Goal: Task Accomplishment & Management: Manage account settings

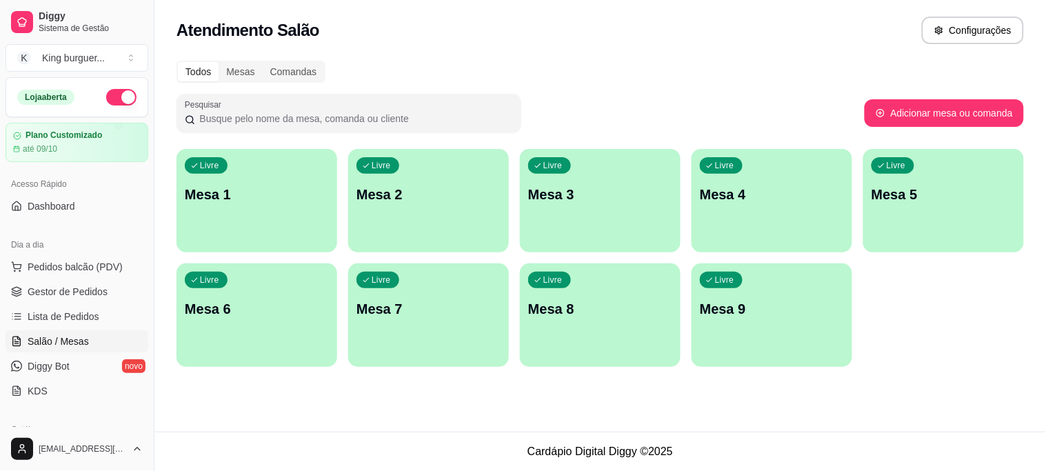
click at [259, 188] on p "Mesa 1" at bounding box center [257, 194] width 144 height 19
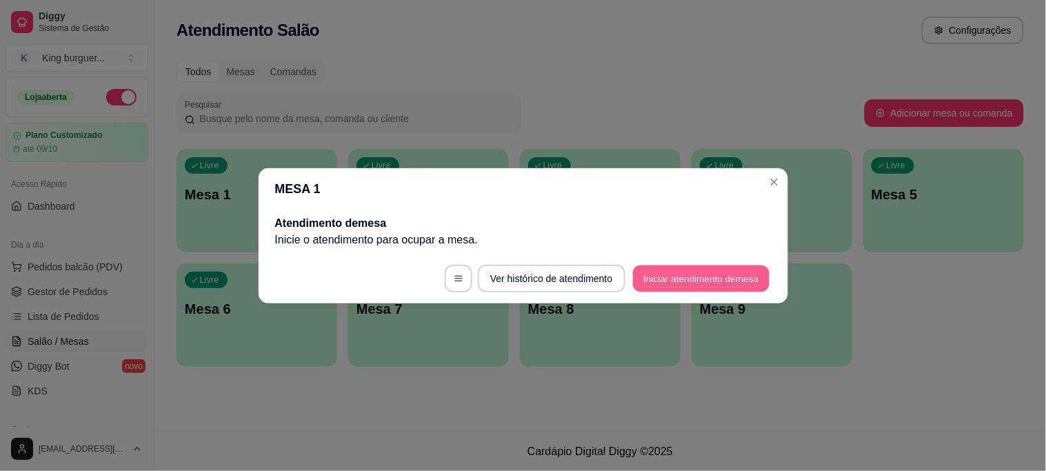
click at [665, 276] on button "Iniciar atendimento de mesa" at bounding box center [701, 278] width 136 height 27
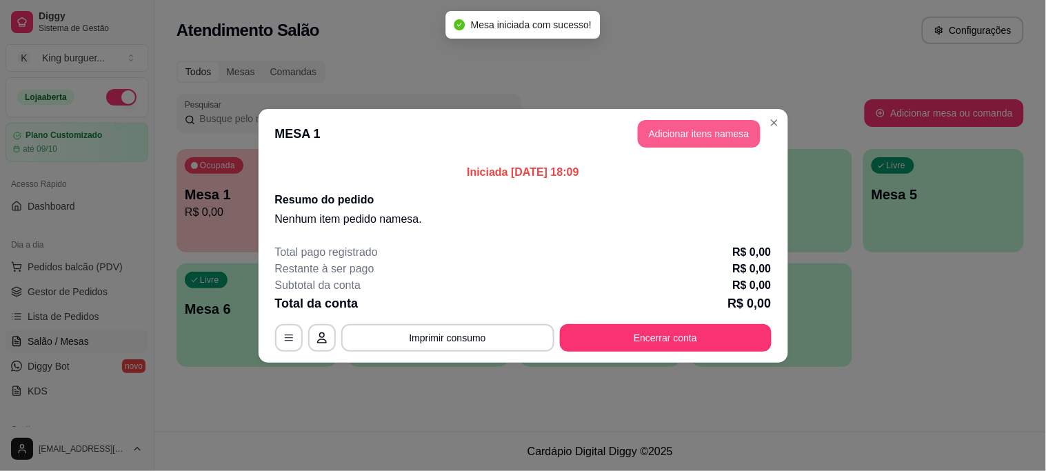
click at [684, 133] on button "Adicionar itens na mesa" at bounding box center [699, 134] width 123 height 28
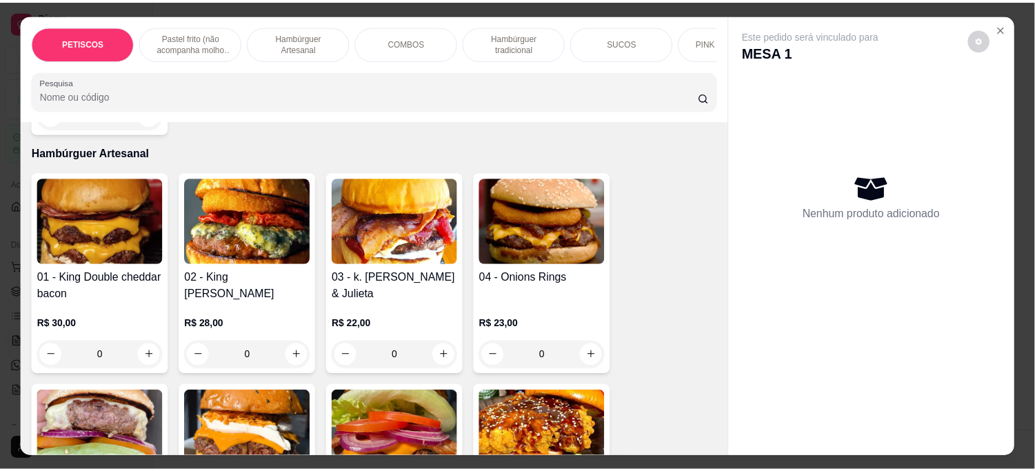
scroll to position [766, 0]
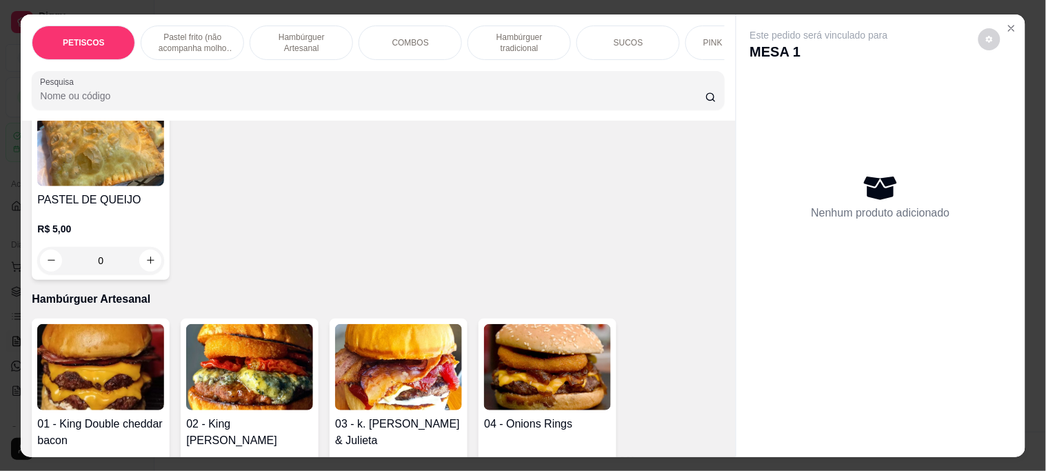
click at [265, 365] on img at bounding box center [249, 367] width 127 height 86
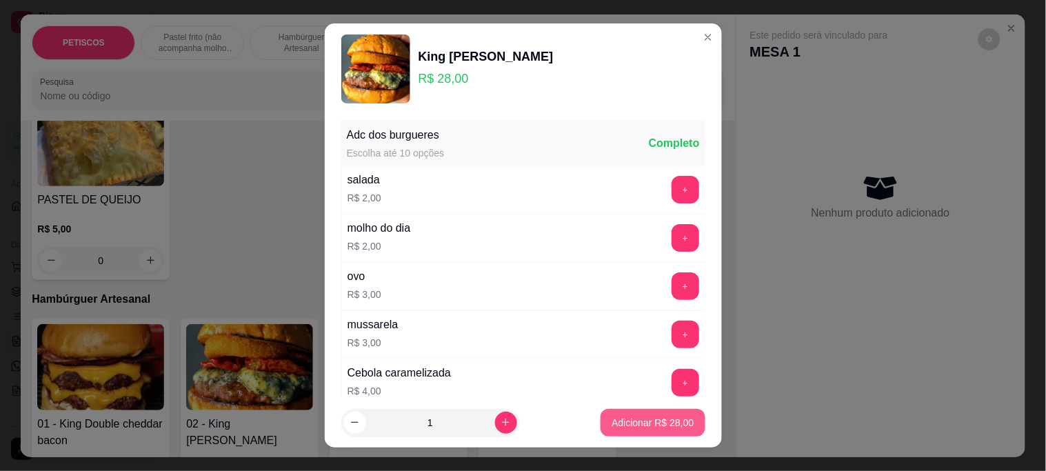
click at [649, 418] on p "Adicionar R$ 28,00" at bounding box center [652, 423] width 82 height 14
type input "1"
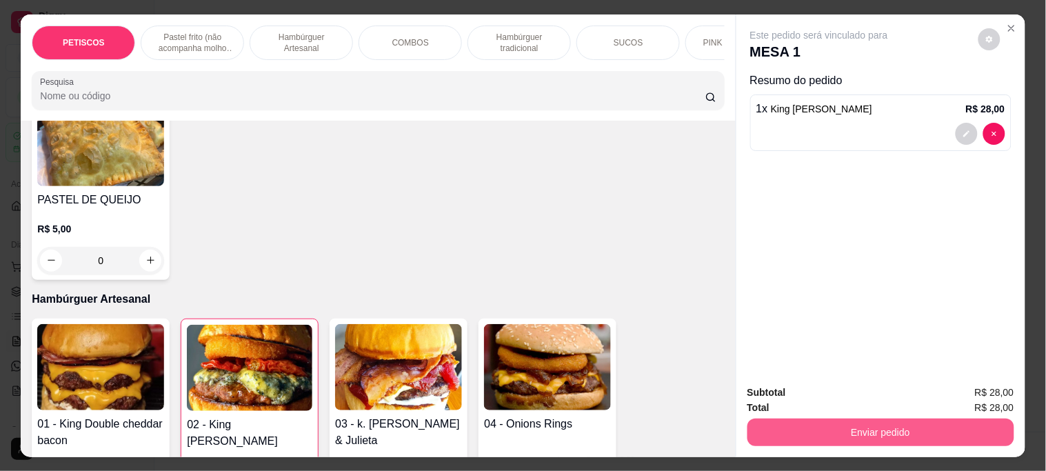
click at [805, 422] on button "Enviar pedido" at bounding box center [880, 432] width 267 height 28
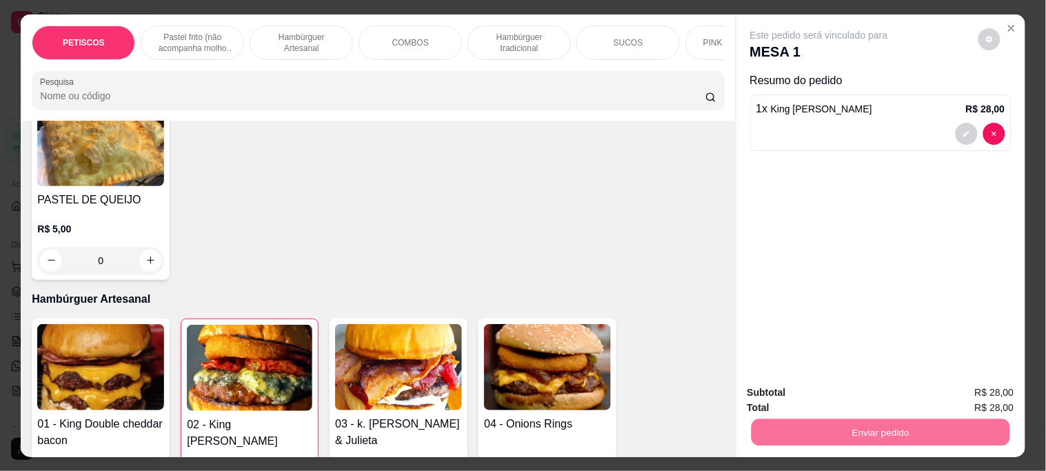
click at [804, 388] on button "Não registrar e enviar pedido" at bounding box center [834, 393] width 143 height 26
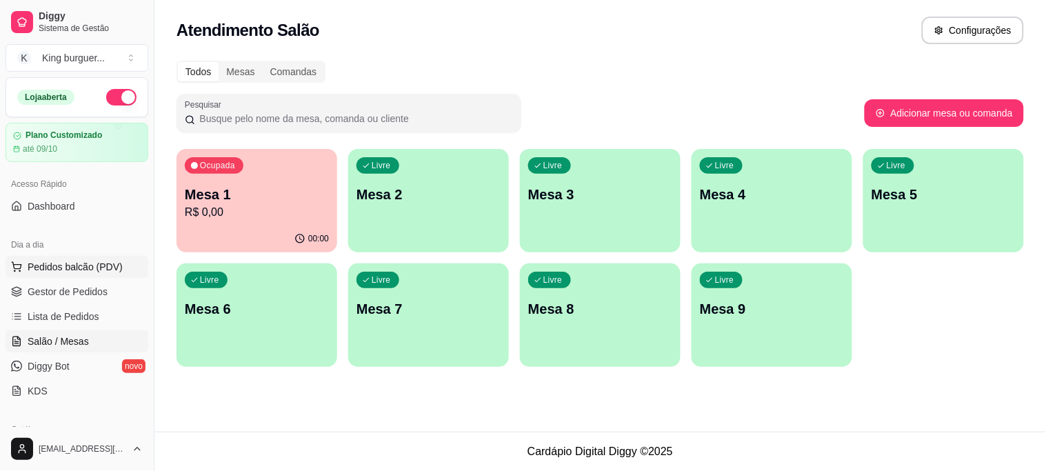
click at [94, 270] on span "Pedidos balcão (PDV)" at bounding box center [75, 267] width 95 height 14
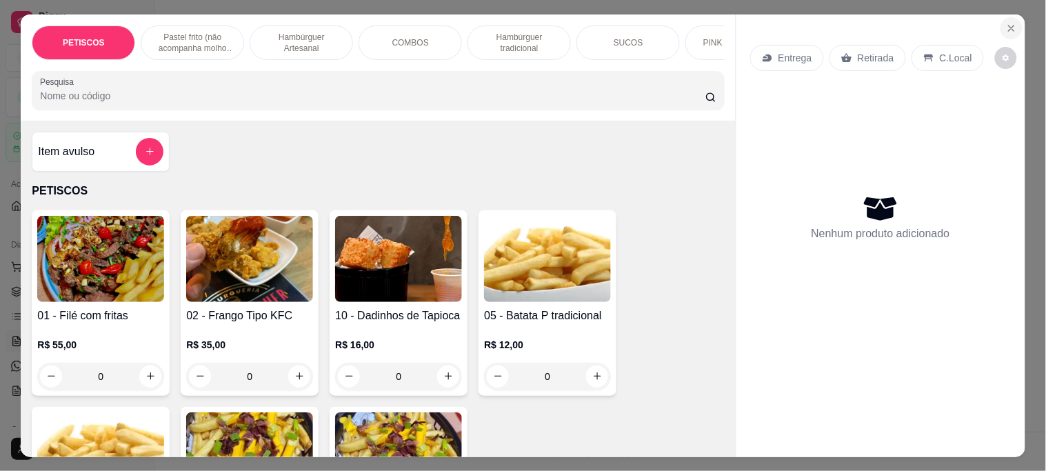
click at [1010, 23] on icon "Close" at bounding box center [1011, 28] width 11 height 11
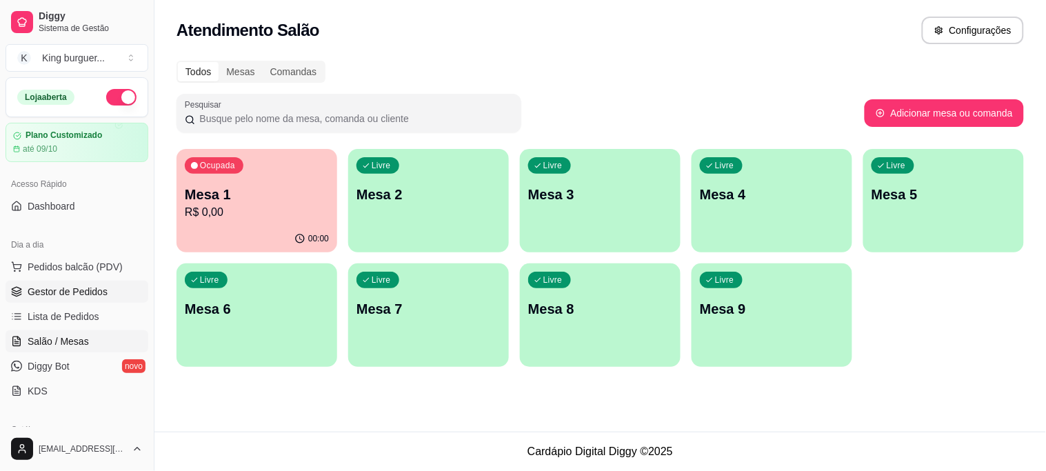
click at [65, 294] on span "Gestor de Pedidos" at bounding box center [68, 292] width 80 height 14
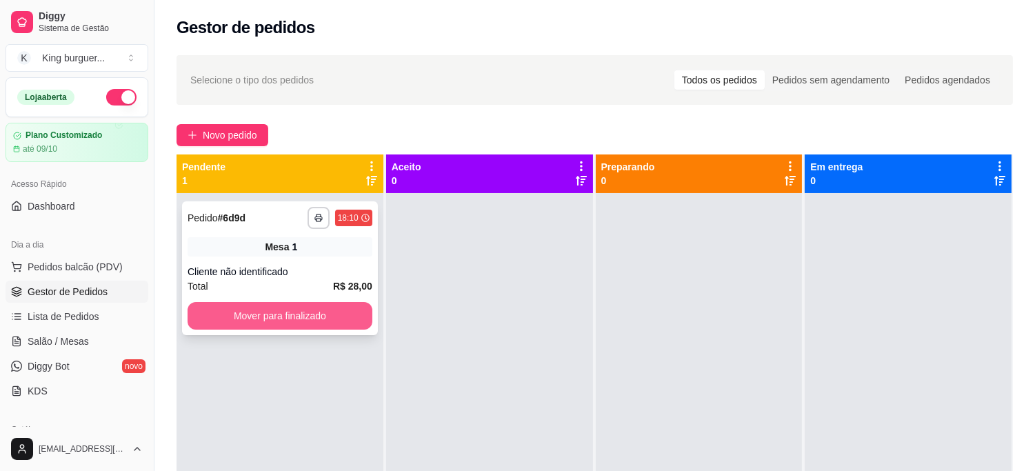
click at [290, 318] on button "Mover para finalizado" at bounding box center [280, 316] width 185 height 28
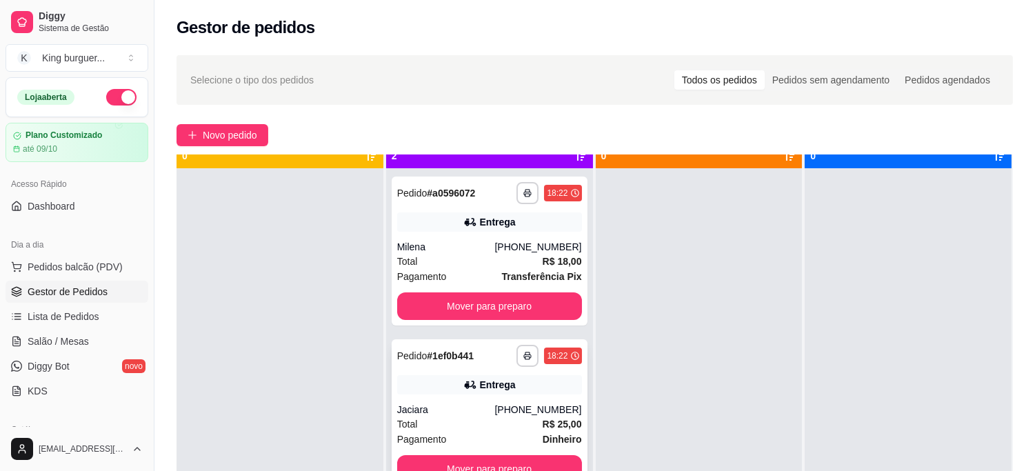
scroll to position [38, 0]
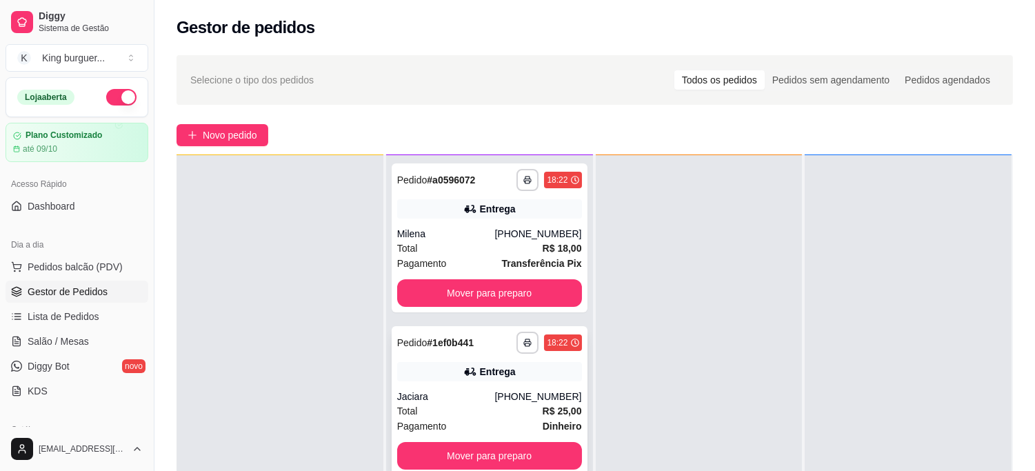
click at [514, 371] on div "Entrega" at bounding box center [489, 371] width 185 height 19
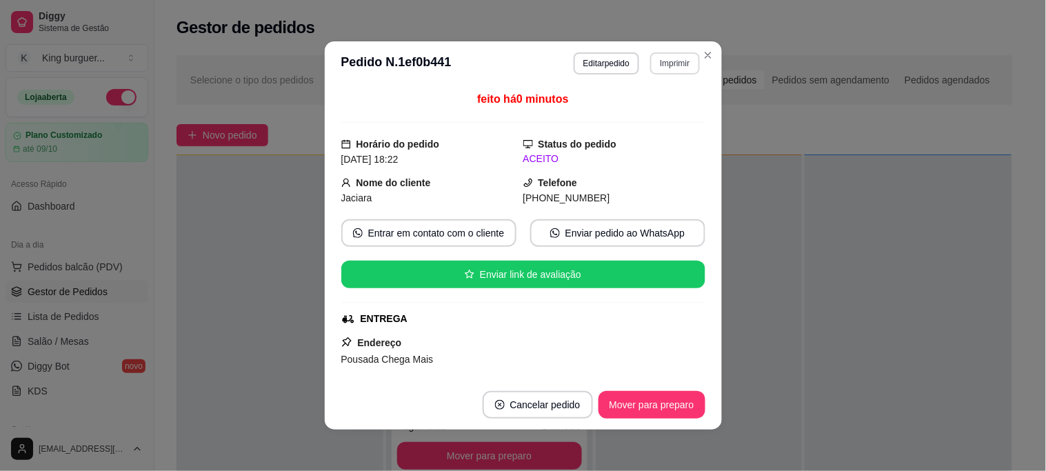
click at [662, 61] on button "Imprimir" at bounding box center [674, 63] width 49 height 22
click at [646, 116] on button "IMPRESSORA" at bounding box center [646, 112] width 100 height 22
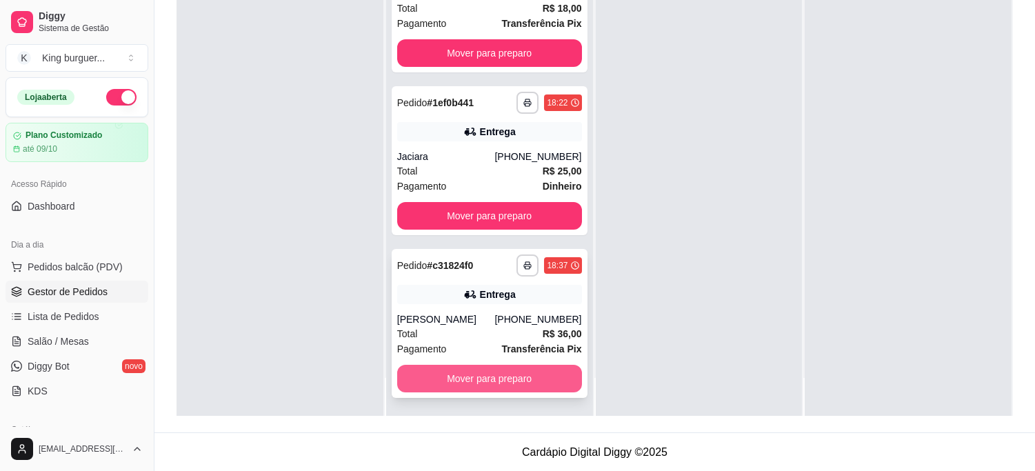
scroll to position [210, 0]
click at [481, 376] on button "Mover para preparo" at bounding box center [489, 378] width 185 height 28
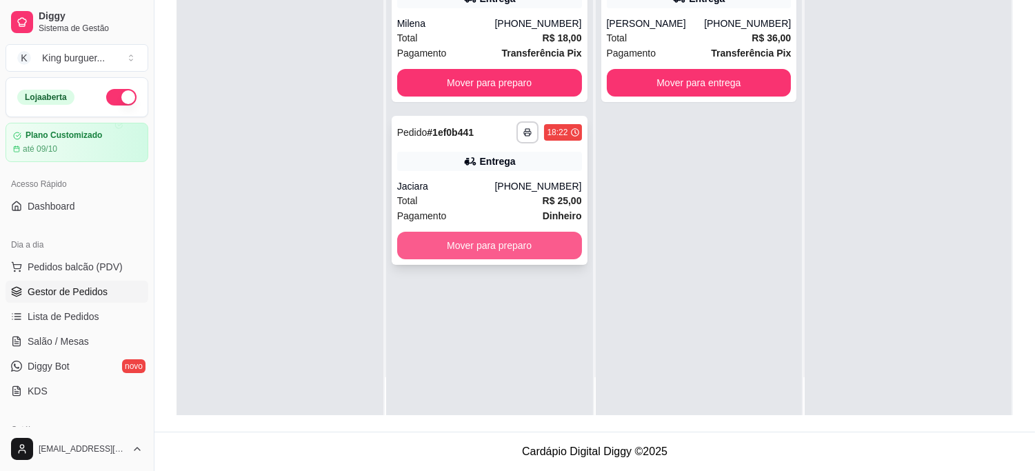
scroll to position [0, 0]
click at [476, 250] on button "Mover para preparo" at bounding box center [489, 246] width 185 height 28
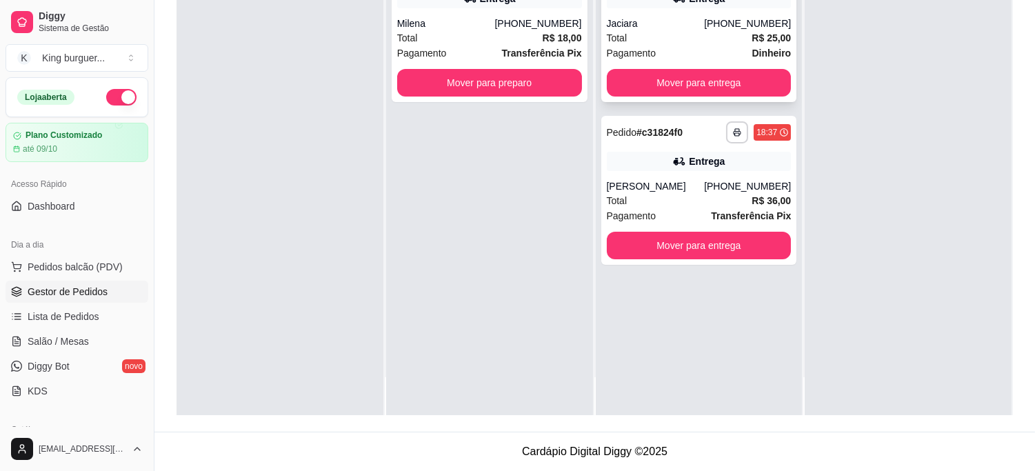
click at [689, 97] on div "**********" at bounding box center [699, 27] width 196 height 149
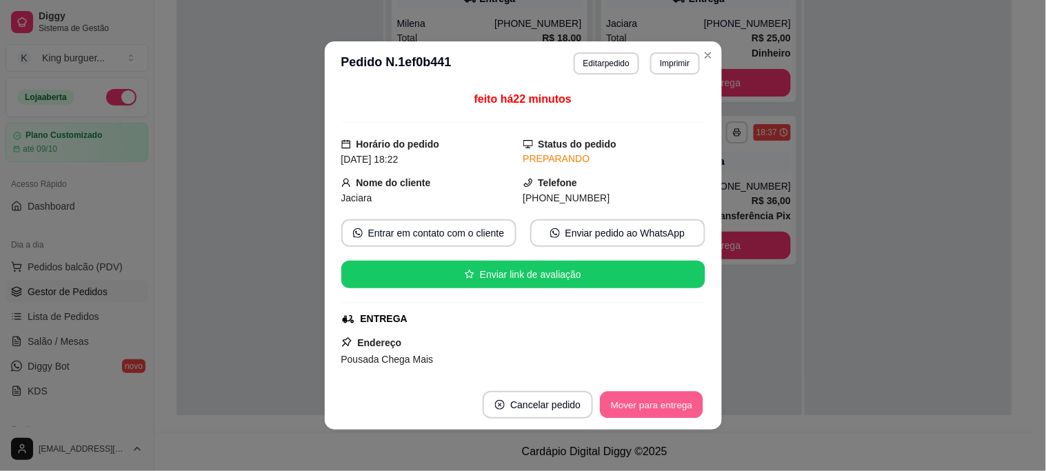
click at [670, 414] on button "Mover para entrega" at bounding box center [651, 405] width 103 height 27
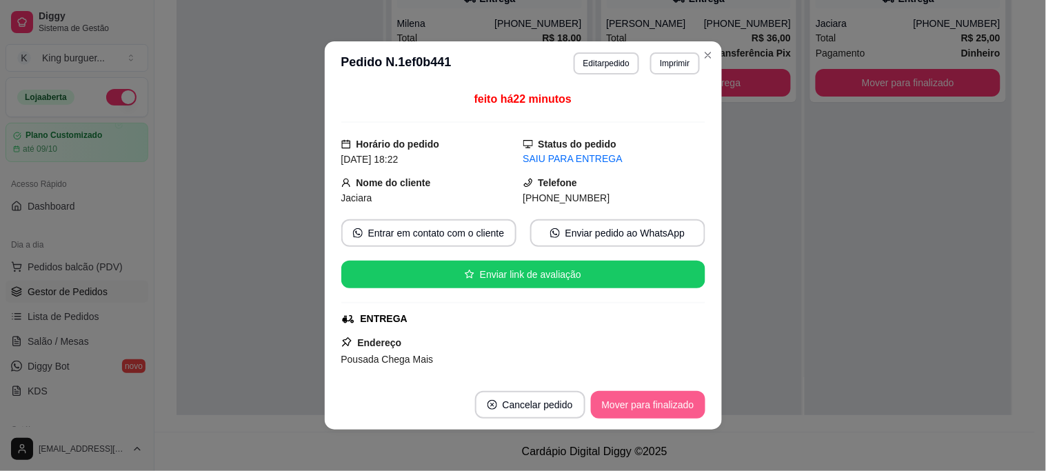
click at [672, 412] on button "Mover para finalizado" at bounding box center [648, 405] width 114 height 28
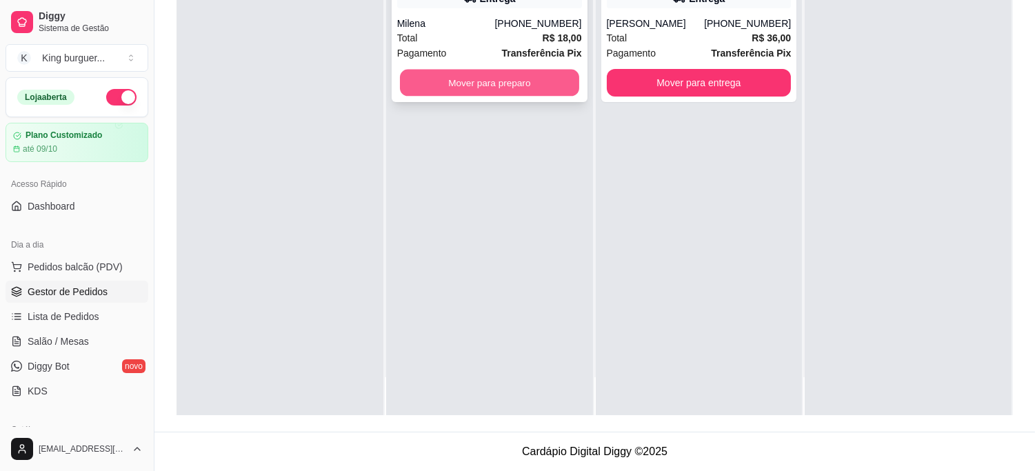
click at [520, 73] on button "Mover para preparo" at bounding box center [489, 83] width 179 height 27
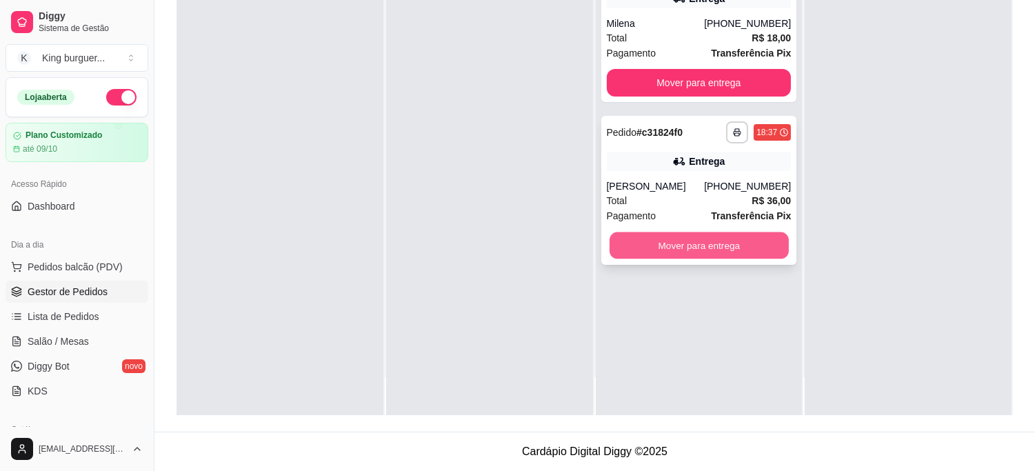
click at [760, 253] on button "Mover para entrega" at bounding box center [698, 245] width 179 height 27
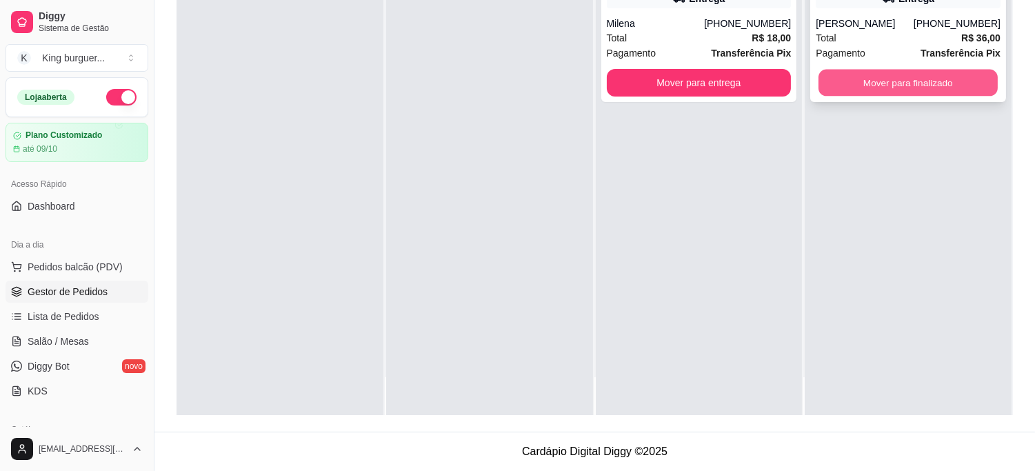
click at [874, 85] on button "Mover para finalizado" at bounding box center [907, 83] width 179 height 27
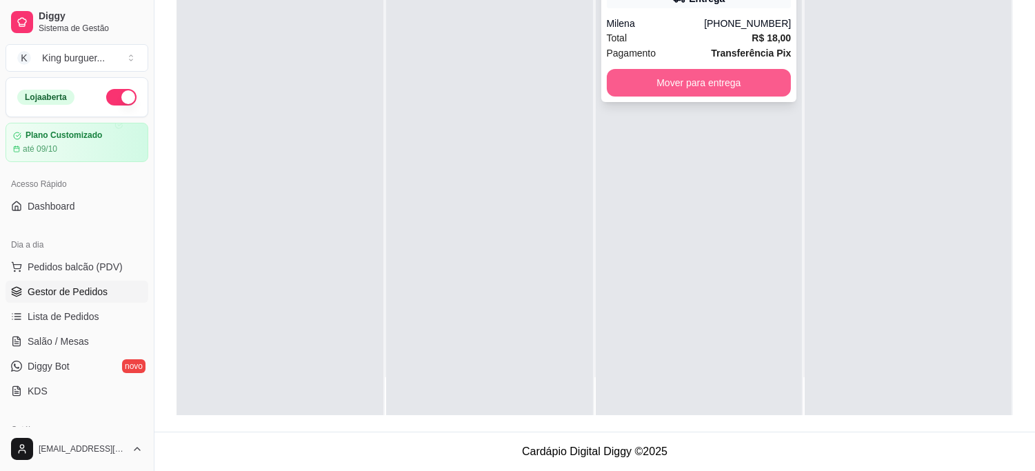
click at [728, 79] on button "Mover para entrega" at bounding box center [699, 83] width 185 height 28
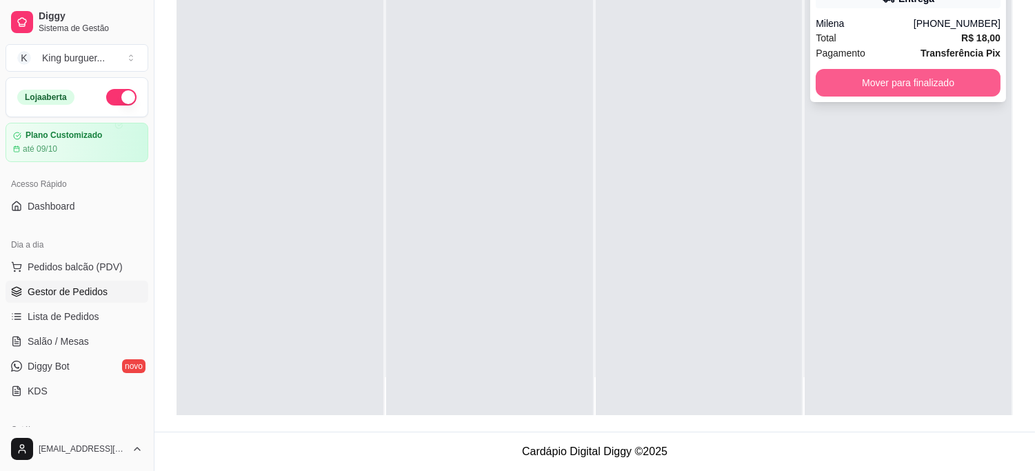
click at [889, 94] on button "Mover para finalizado" at bounding box center [907, 83] width 185 height 28
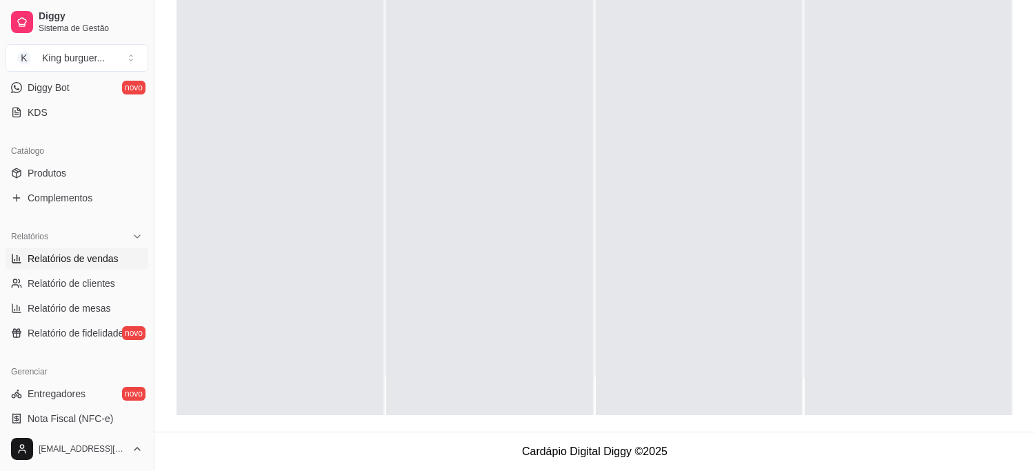
scroll to position [291, 0]
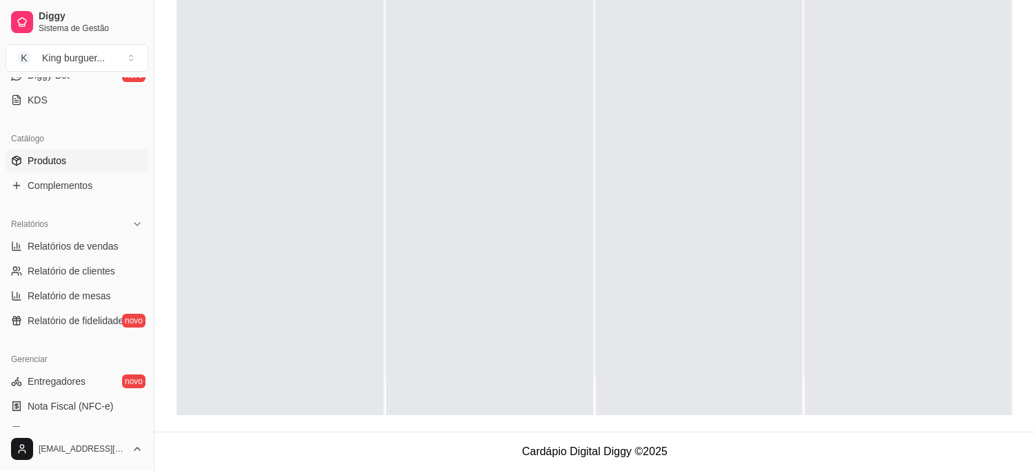
click at [78, 163] on link "Produtos" at bounding box center [77, 161] width 143 height 22
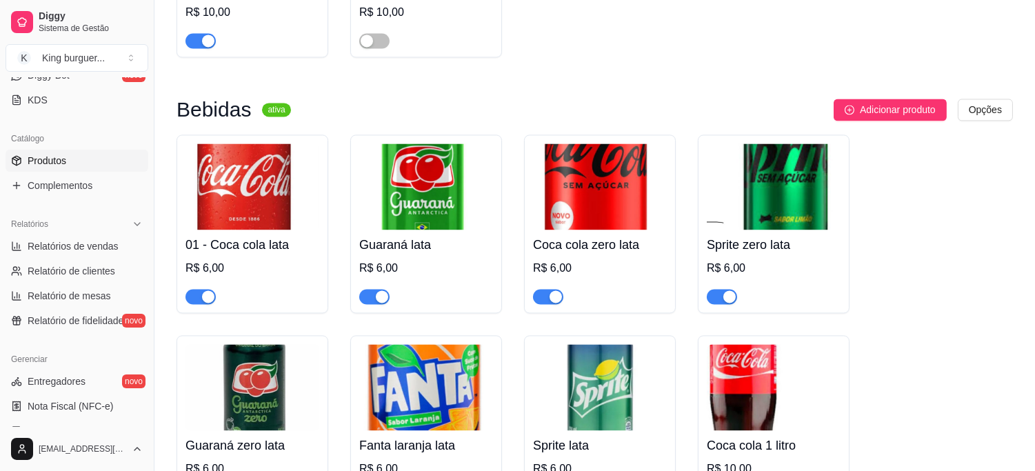
scroll to position [5361, 0]
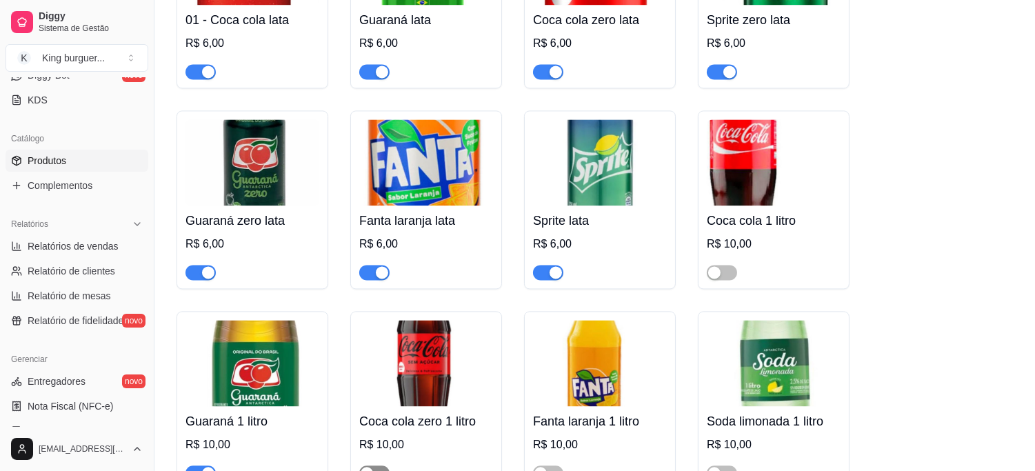
click at [383, 465] on span "button" at bounding box center [374, 472] width 30 height 15
click at [193, 465] on span "button" at bounding box center [200, 472] width 30 height 15
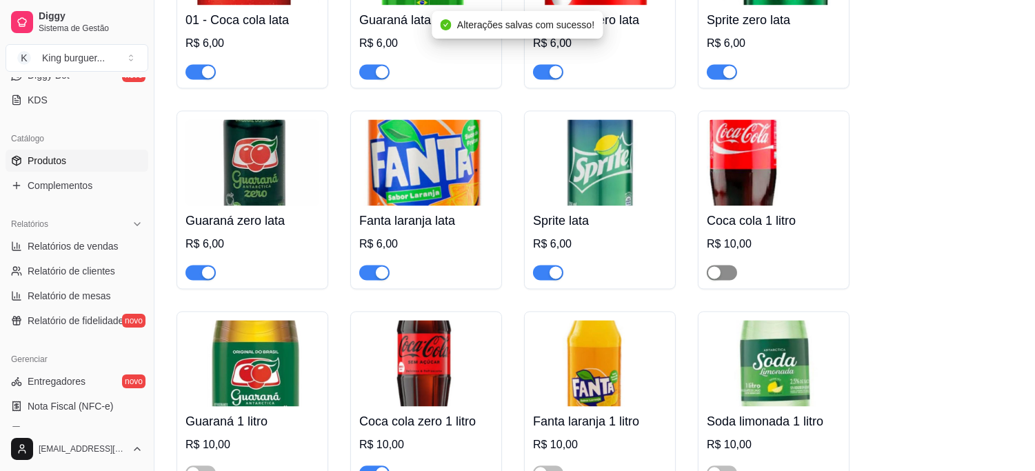
click at [722, 265] on span "button" at bounding box center [722, 272] width 30 height 15
click at [556, 465] on span "button" at bounding box center [548, 472] width 30 height 15
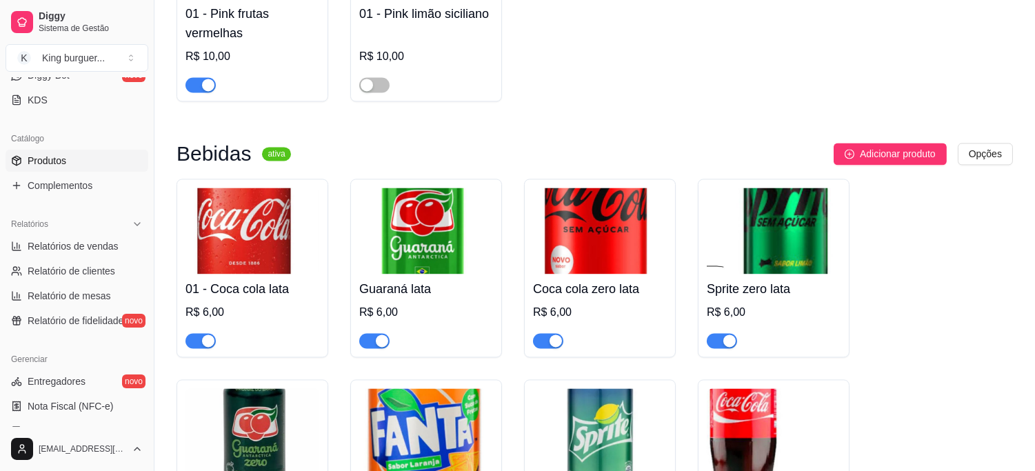
scroll to position [5054, 0]
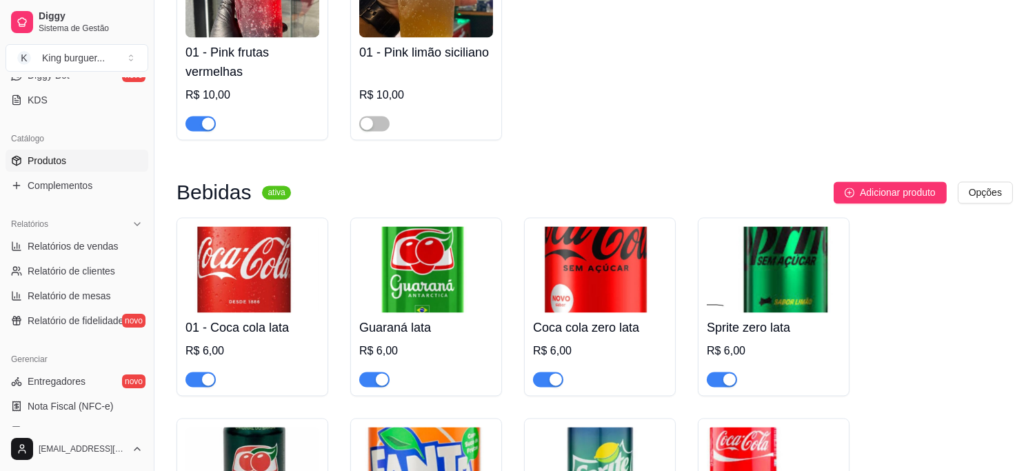
click at [191, 372] on span "button" at bounding box center [200, 379] width 30 height 15
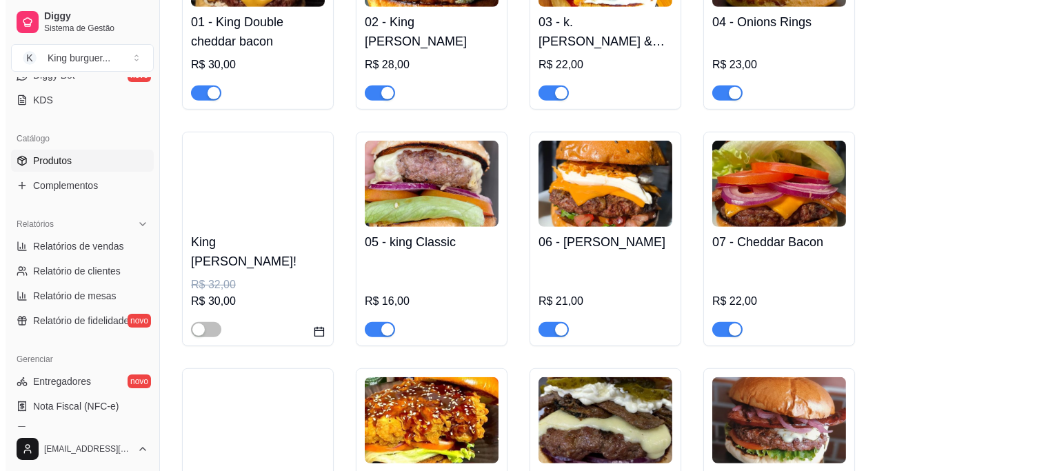
scroll to position [1455, 0]
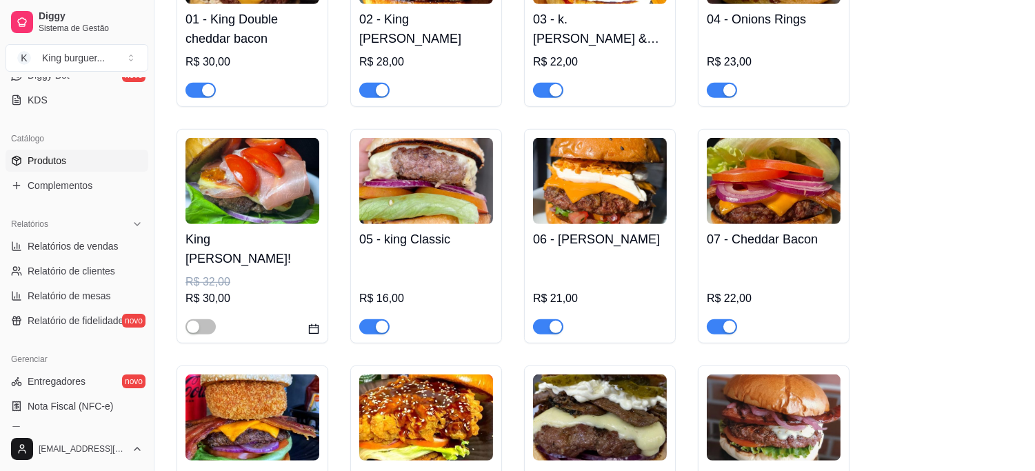
click at [300, 215] on img at bounding box center [252, 181] width 134 height 86
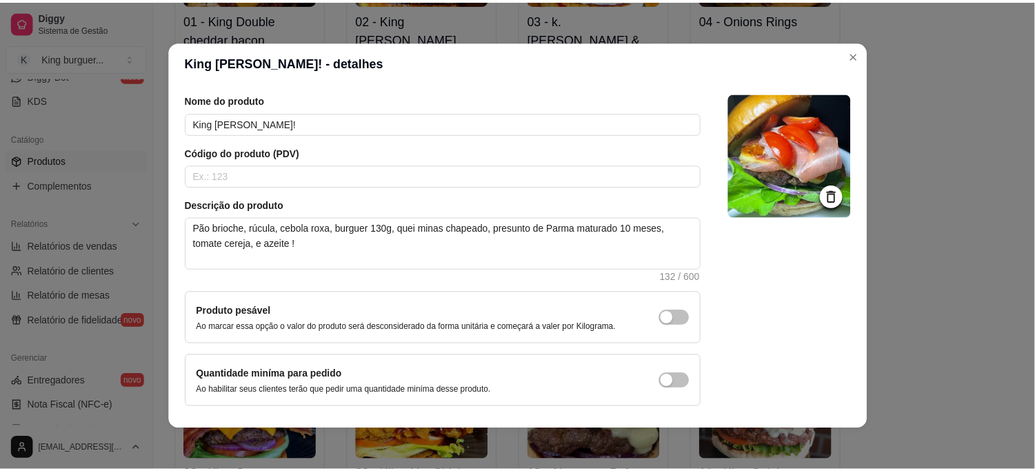
scroll to position [90, 0]
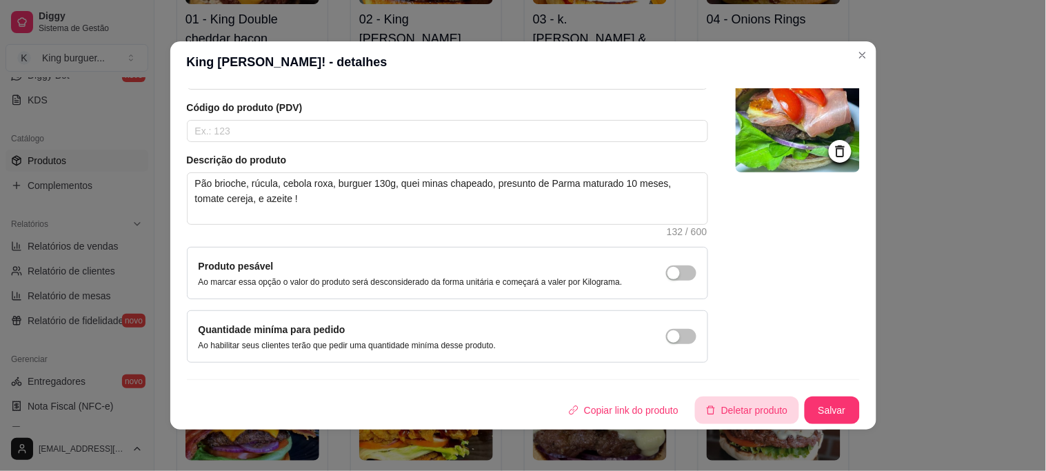
click at [741, 405] on button "Deletar produto" at bounding box center [747, 410] width 104 height 28
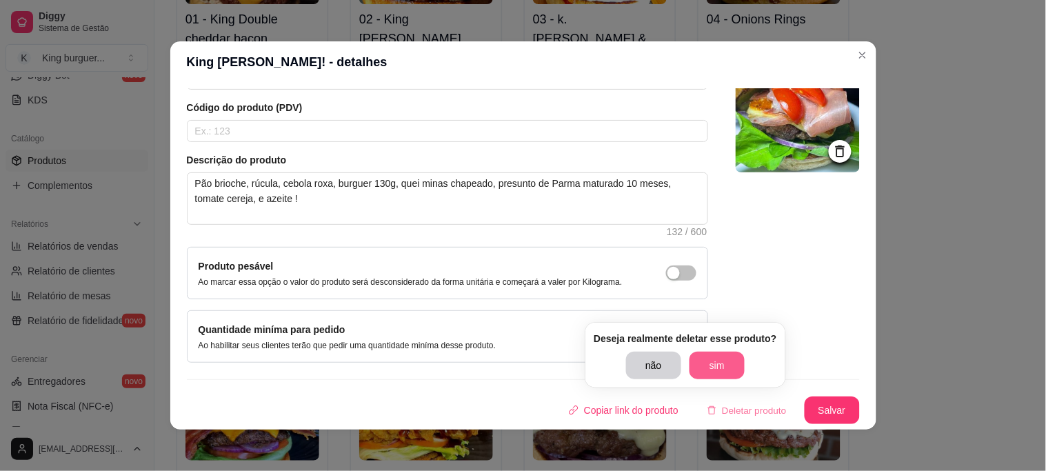
click at [718, 366] on button "sim" at bounding box center [716, 366] width 55 height 28
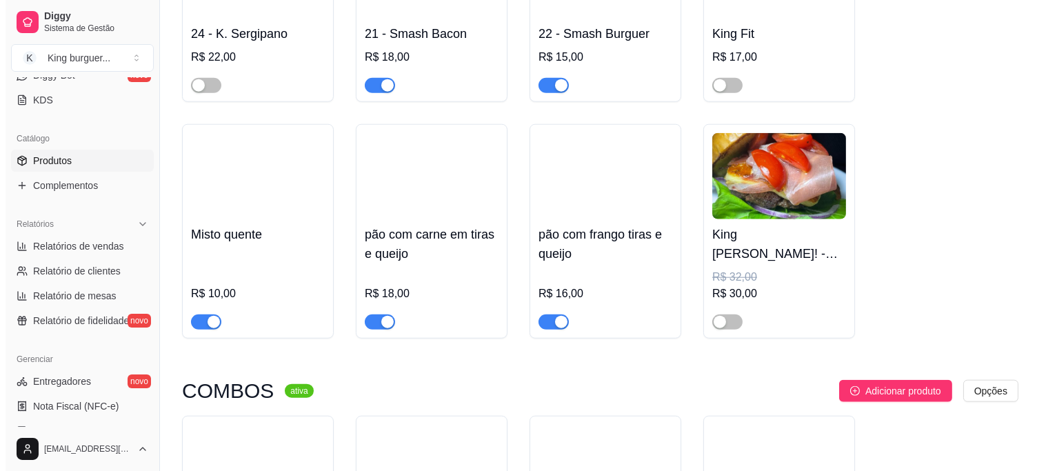
scroll to position [2527, 0]
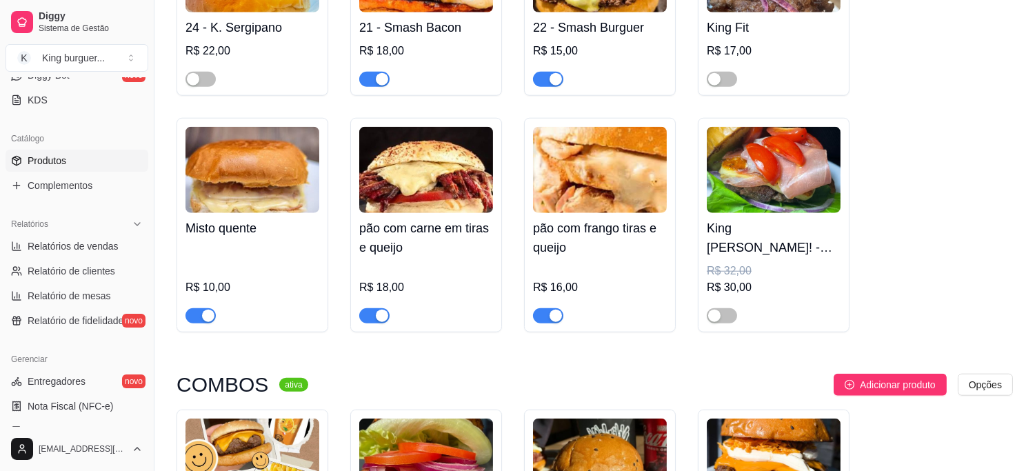
click at [754, 160] on img at bounding box center [774, 170] width 134 height 86
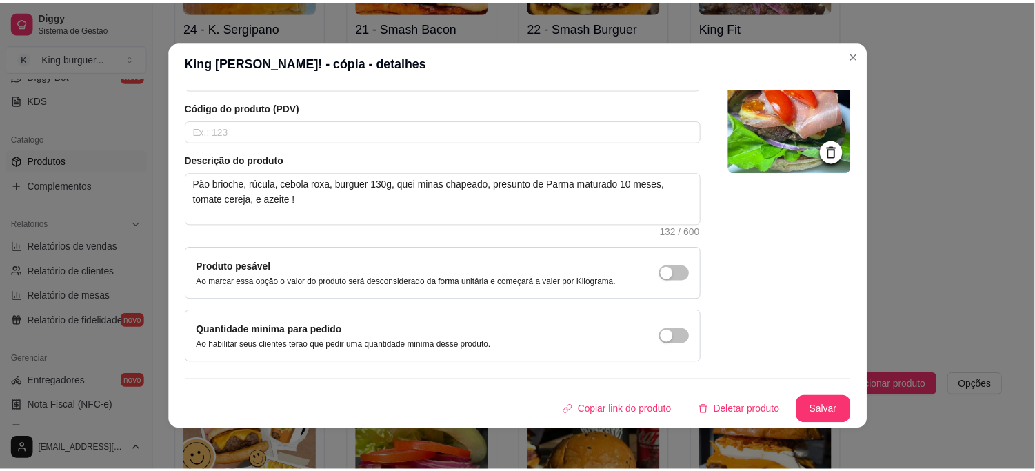
scroll to position [3, 0]
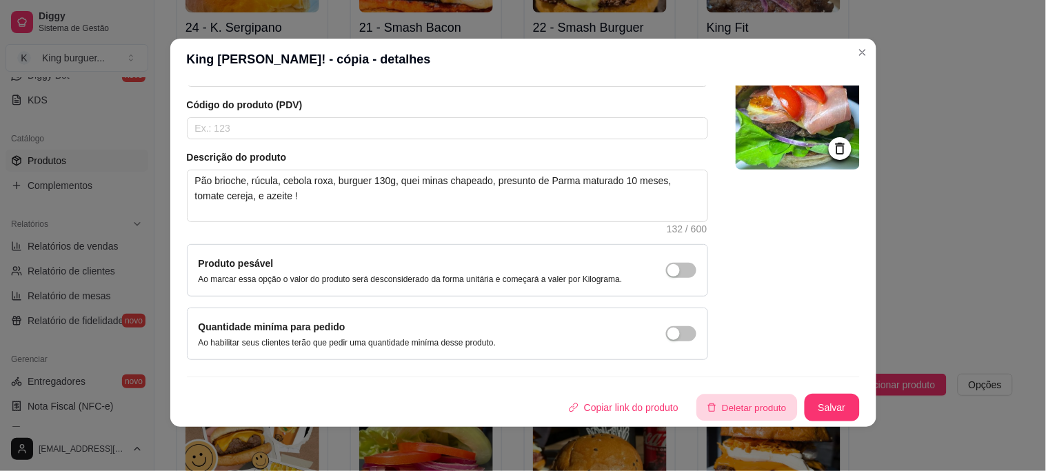
click at [714, 405] on button "Deletar produto" at bounding box center [746, 407] width 101 height 27
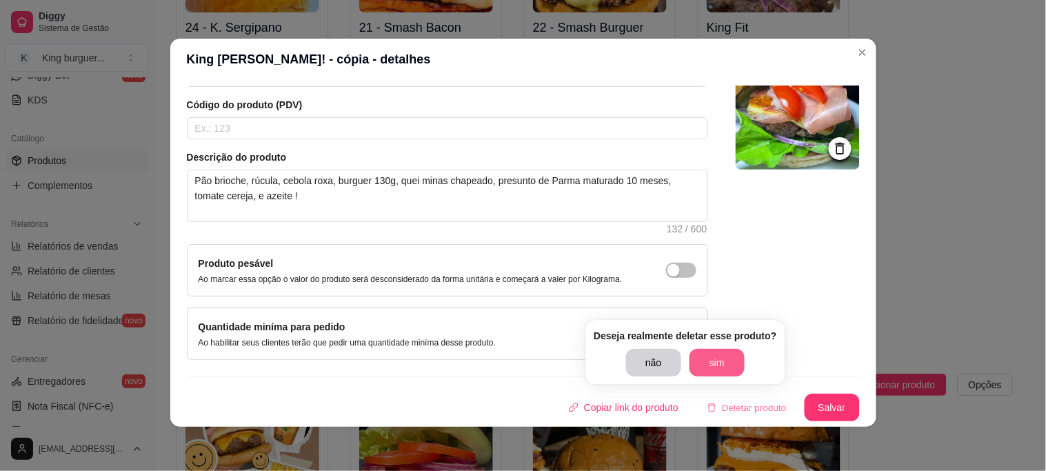
click at [717, 368] on button "sim" at bounding box center [716, 363] width 55 height 28
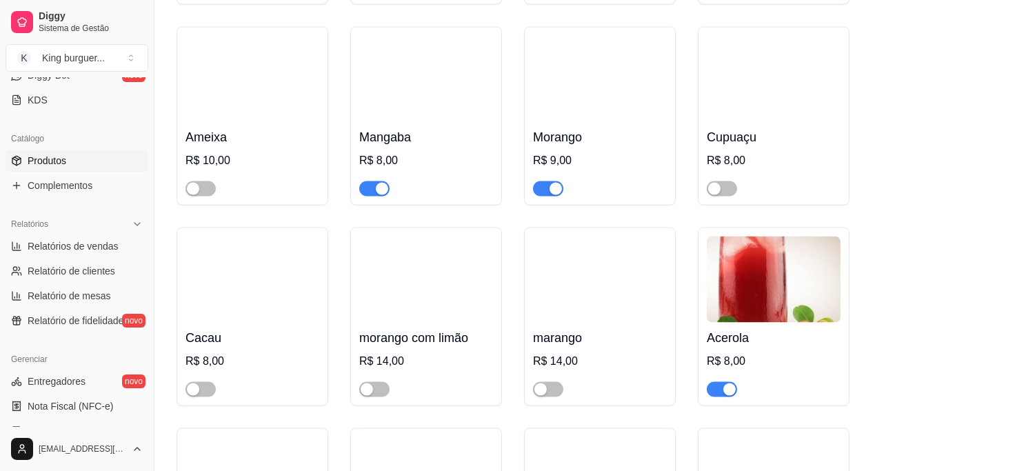
scroll to position [4519, 0]
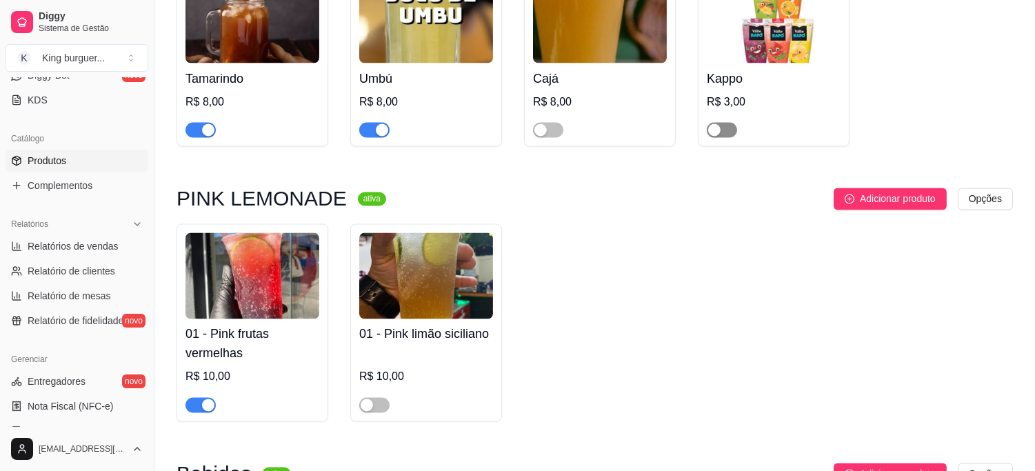
click at [733, 123] on span "button" at bounding box center [722, 130] width 30 height 15
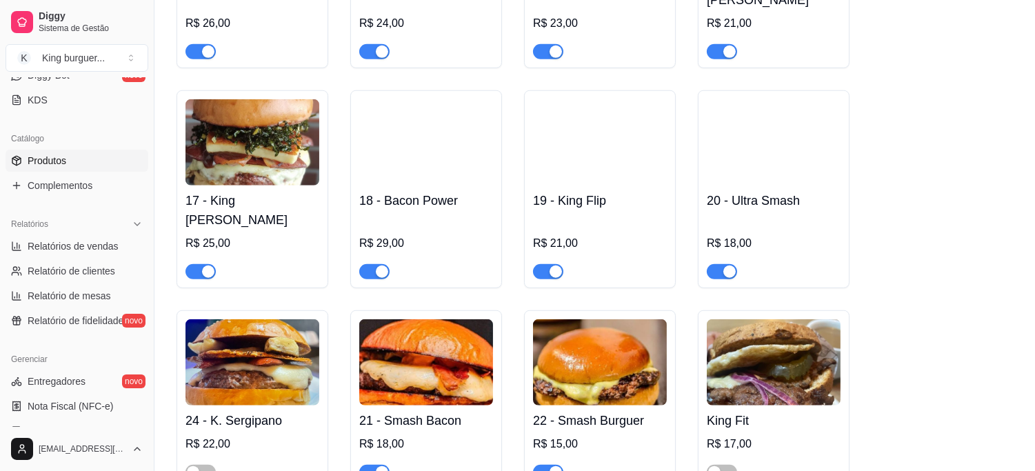
scroll to position [2068, 0]
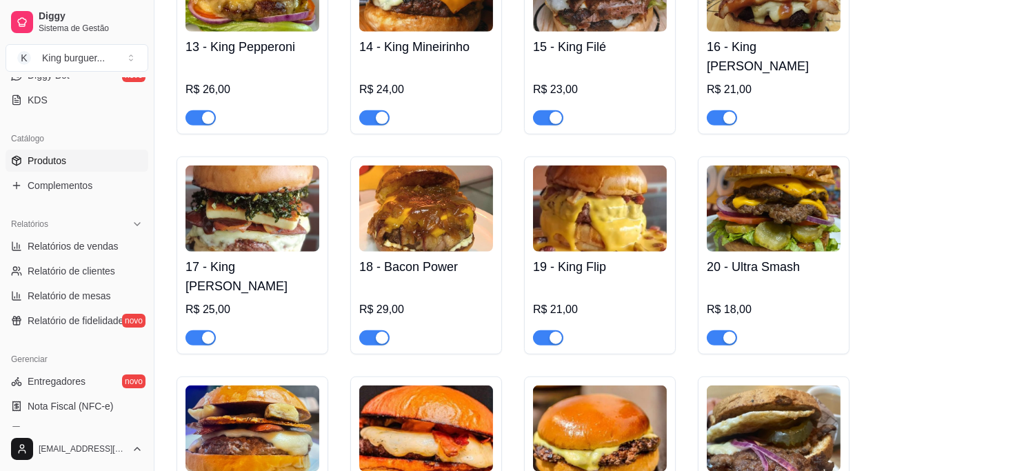
click at [363, 330] on span "button" at bounding box center [374, 337] width 30 height 15
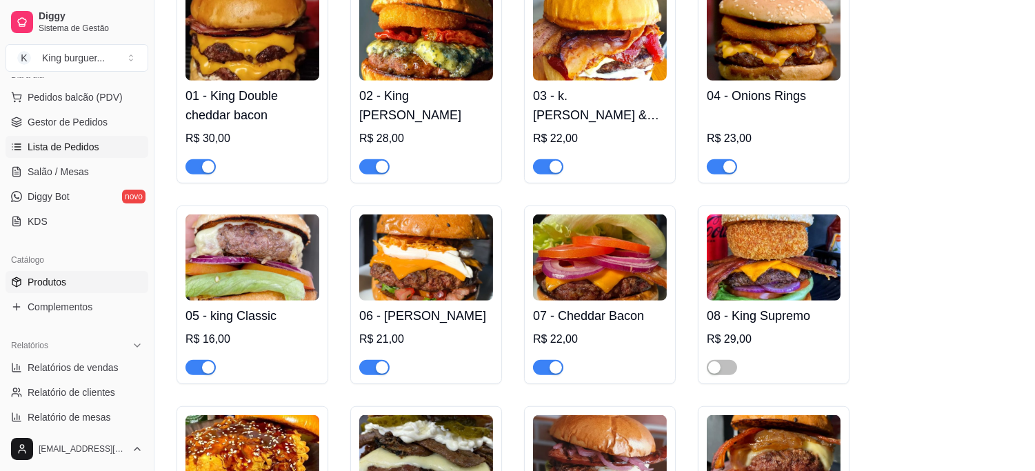
scroll to position [0, 0]
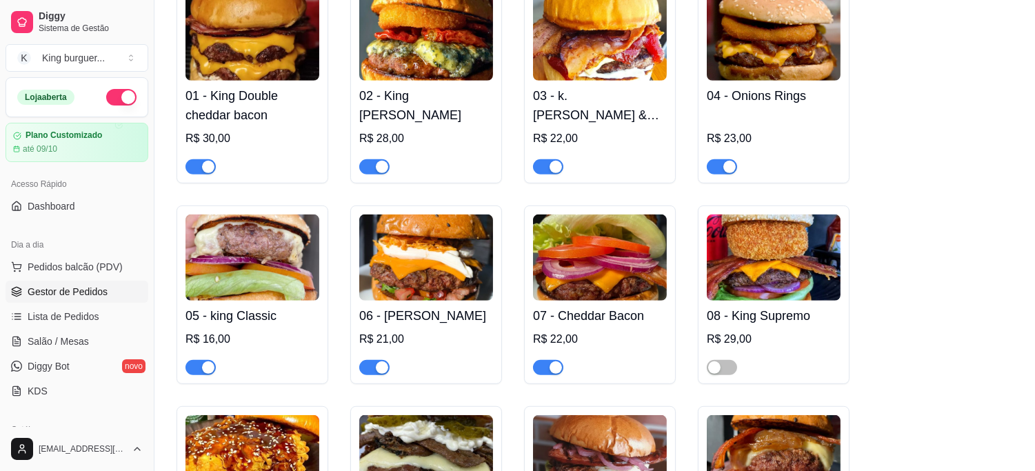
click at [83, 291] on span "Gestor de Pedidos" at bounding box center [68, 292] width 80 height 14
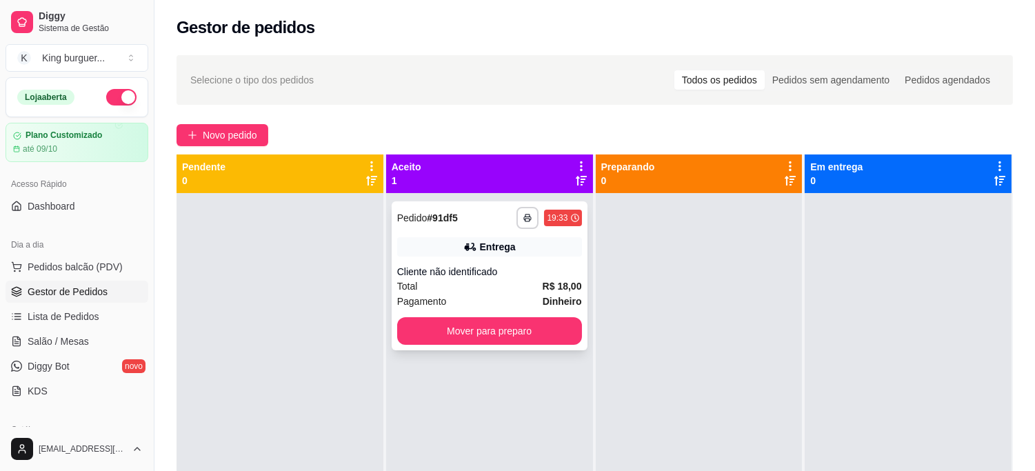
click at [523, 294] on div "Pagamento Dinheiro" at bounding box center [489, 301] width 185 height 15
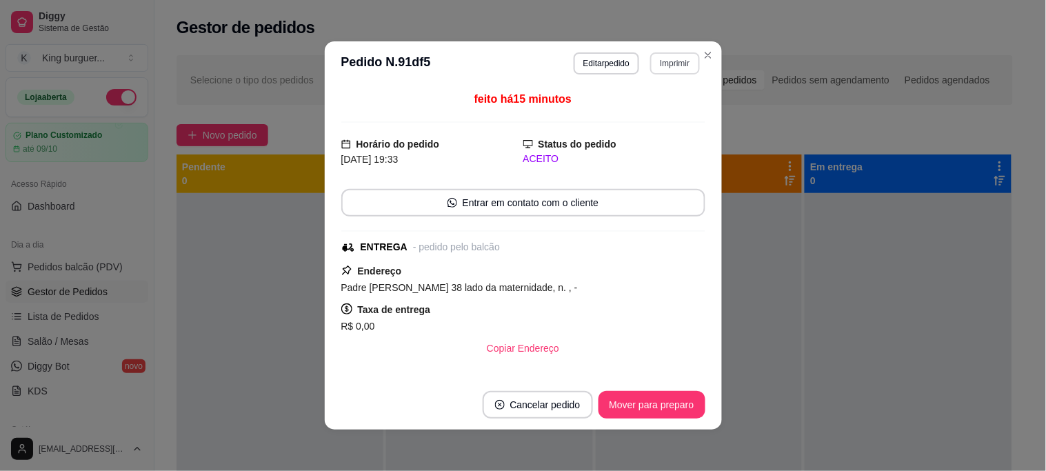
click at [666, 57] on button "Imprimir" at bounding box center [674, 63] width 49 height 22
click at [665, 112] on button "IMPRESSORA" at bounding box center [646, 112] width 100 height 22
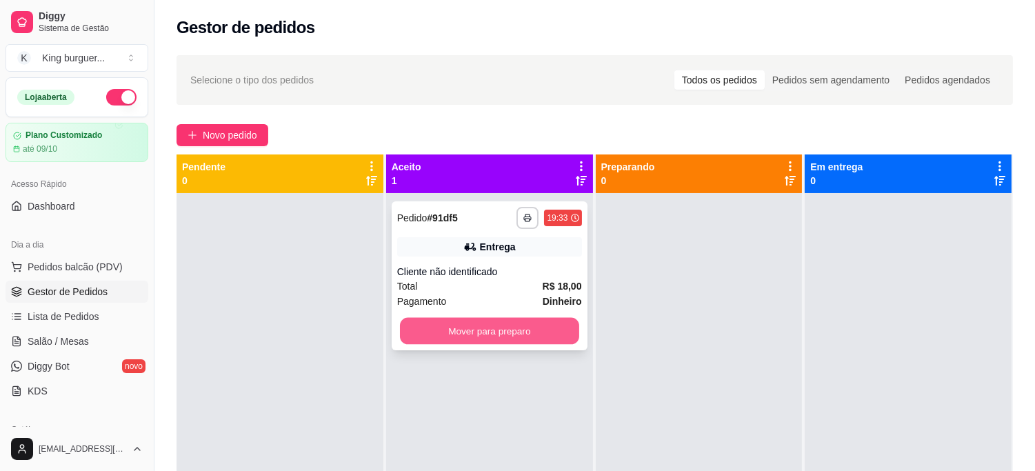
click at [526, 339] on button "Mover para preparo" at bounding box center [489, 331] width 179 height 27
click at [527, 338] on div "Mover para preparo" at bounding box center [489, 331] width 185 height 28
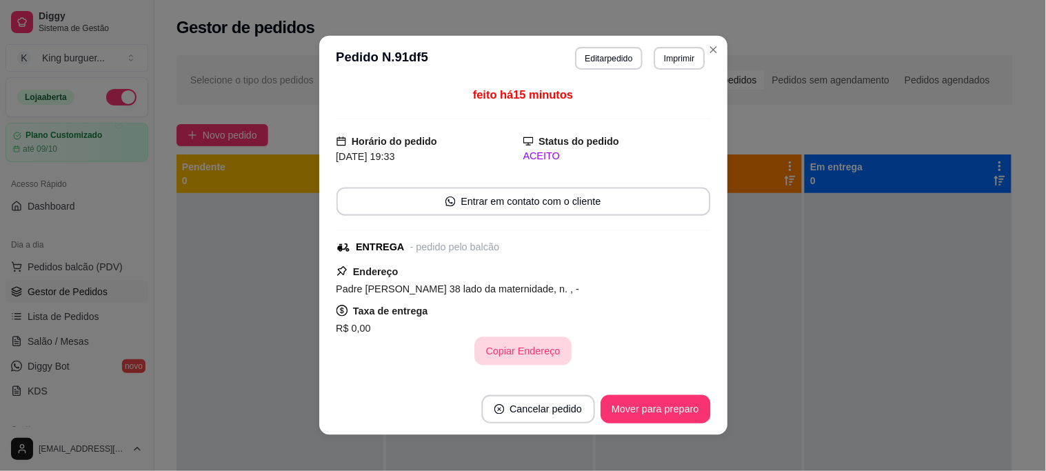
click at [527, 338] on button "Copiar Endereço" at bounding box center [522, 351] width 97 height 28
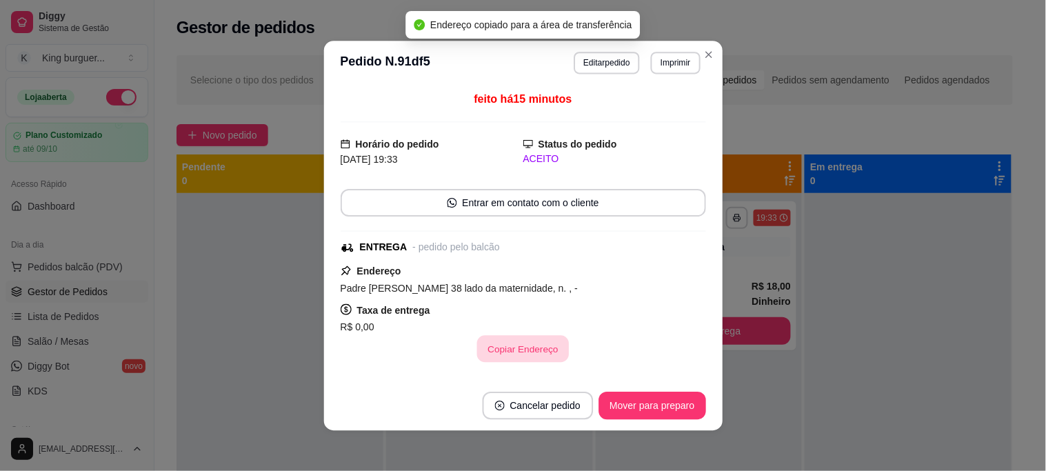
click at [527, 338] on button "Copiar Endereço" at bounding box center [523, 348] width 92 height 27
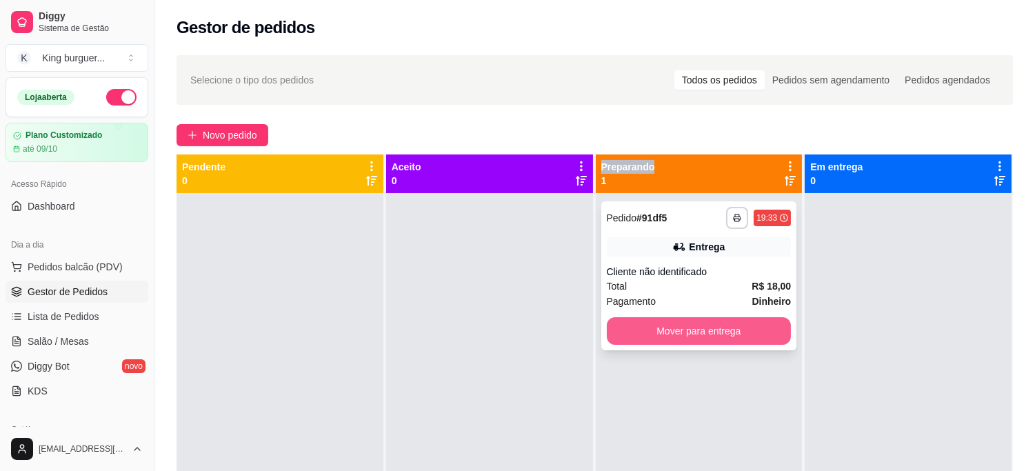
click at [714, 333] on button "Mover para entrega" at bounding box center [699, 331] width 185 height 28
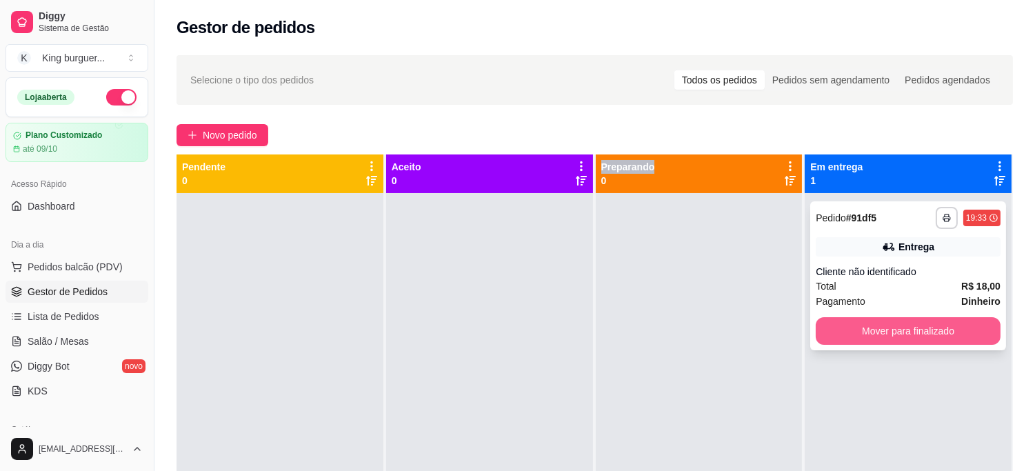
click at [824, 332] on button "Mover para finalizado" at bounding box center [907, 331] width 185 height 28
